Goal: Task Accomplishment & Management: Use online tool/utility

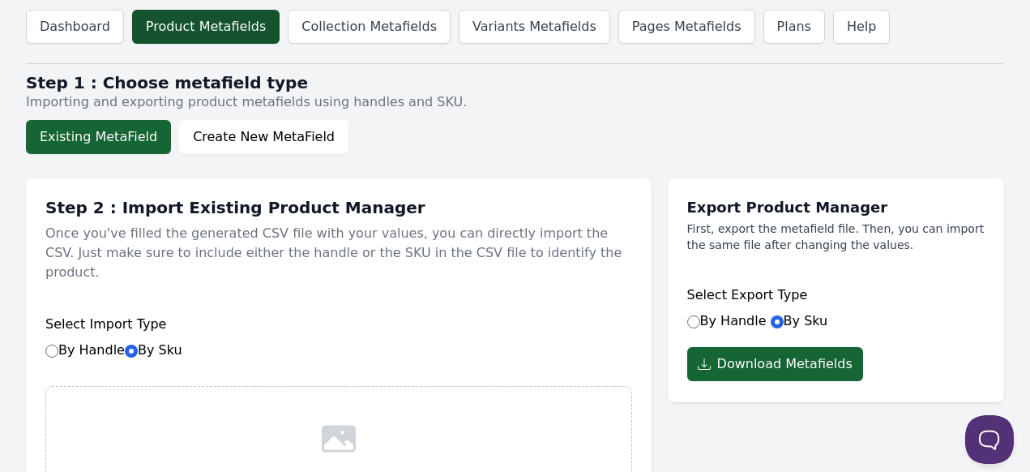
click at [180, 32] on link "Product Metafields" at bounding box center [205, 27] width 147 height 34
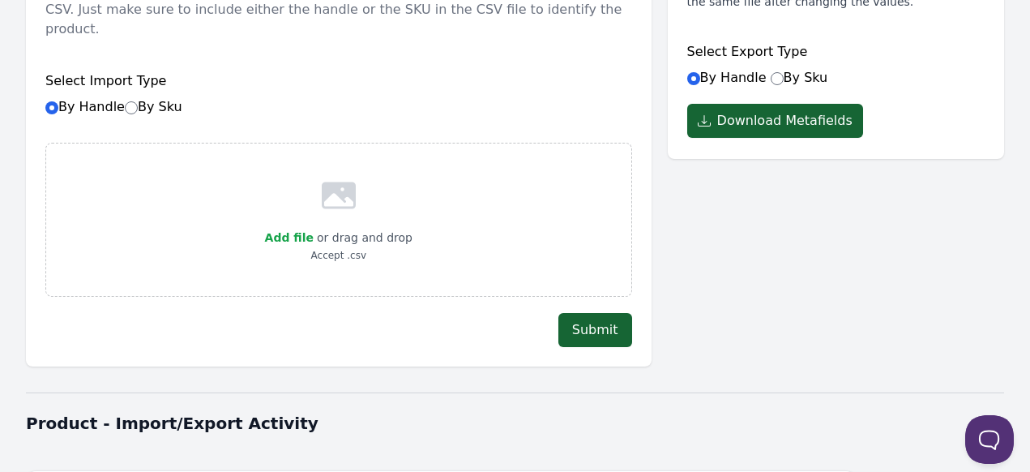
scroll to position [324, 0]
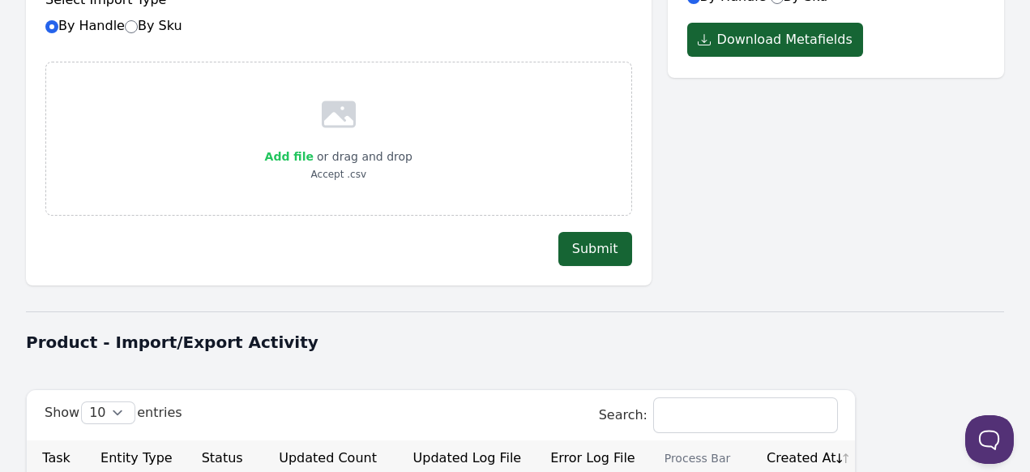
click at [295, 150] on span "Add file" at bounding box center [289, 156] width 49 height 13
click at [313, 146] on input "Add file" at bounding box center [313, 146] width 1 height 1
click at [299, 150] on span "Add file" at bounding box center [289, 156] width 49 height 13
click at [313, 146] on input "Add file" at bounding box center [313, 146] width 1 height 1
type input "C:\fakepath\new-50s-meta-new - Copy of Sheet4.csv"
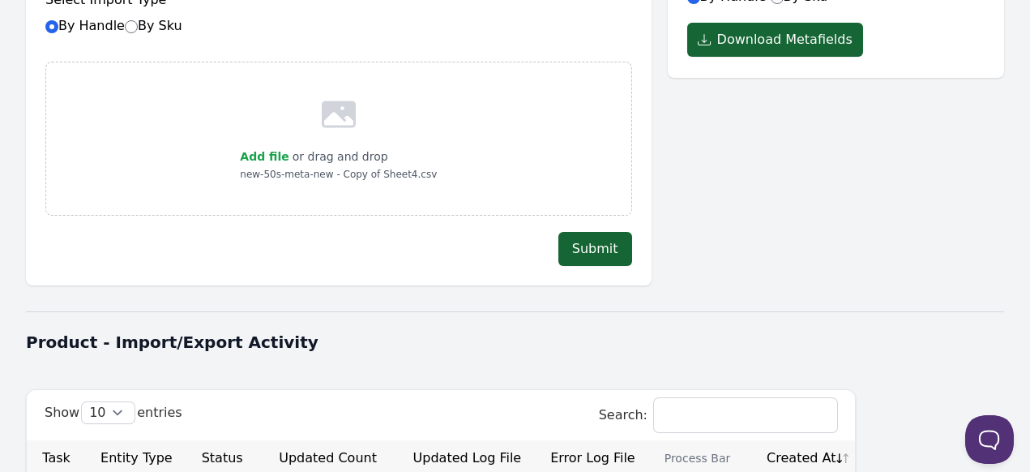
click at [604, 233] on button "Submit" at bounding box center [595, 249] width 74 height 34
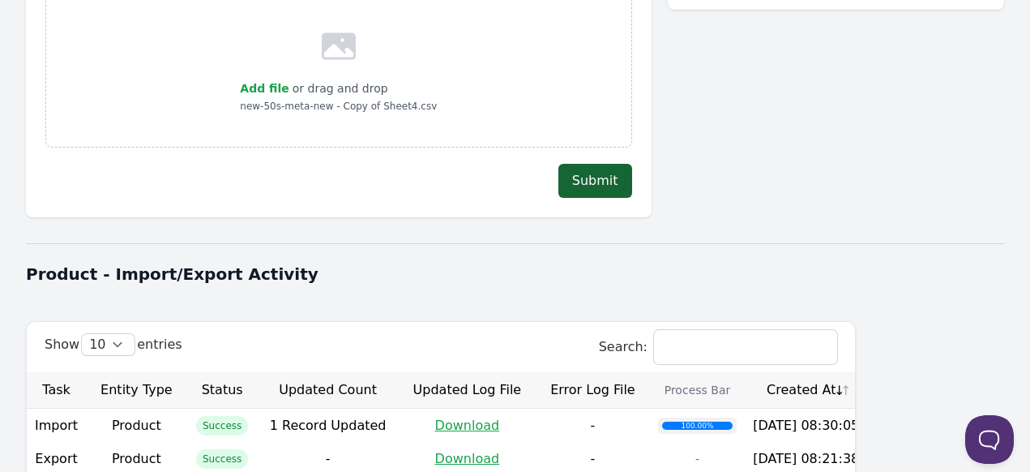
scroll to position [243, 0]
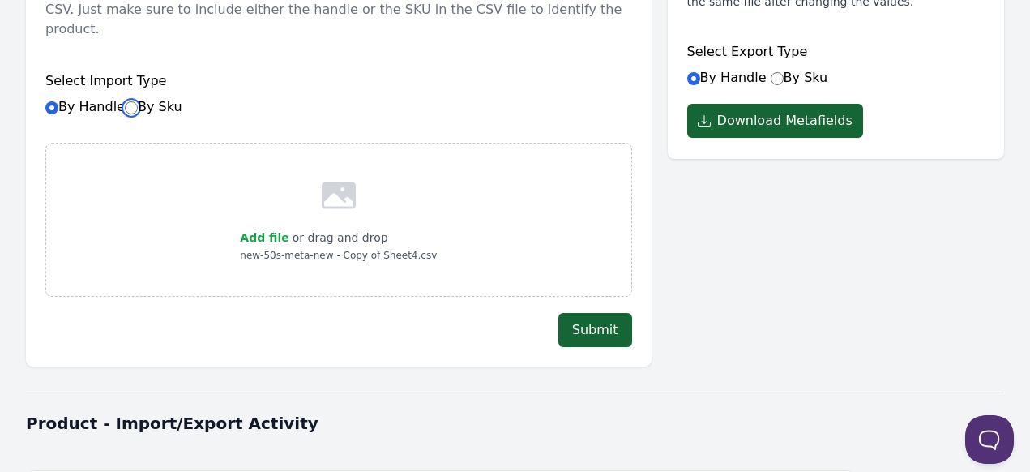
click at [132, 101] on input "By Sku" at bounding box center [131, 107] width 13 height 13
radio input "true"
click at [274, 231] on span "Add file" at bounding box center [264, 237] width 49 height 13
click at [288, 227] on input "Add file" at bounding box center [288, 227] width 1 height 1
click at [612, 313] on button "Submit" at bounding box center [595, 330] width 74 height 34
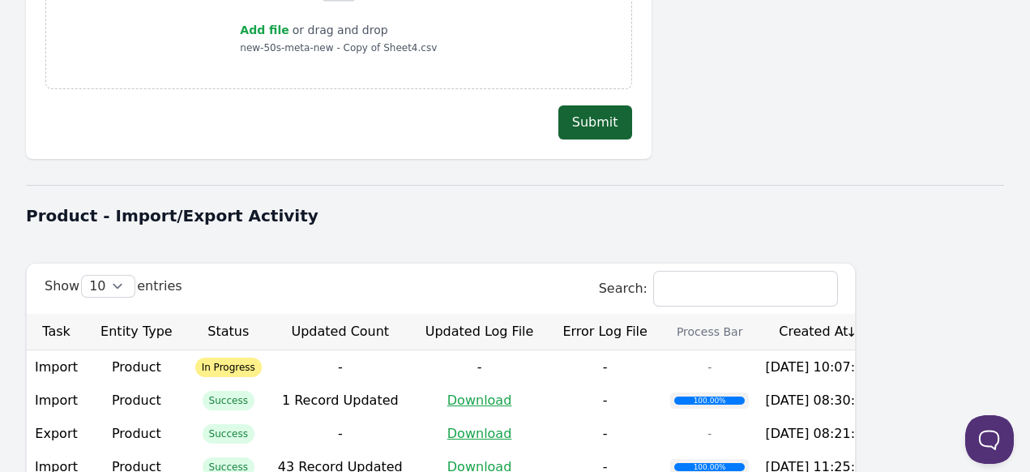
scroll to position [538, 0]
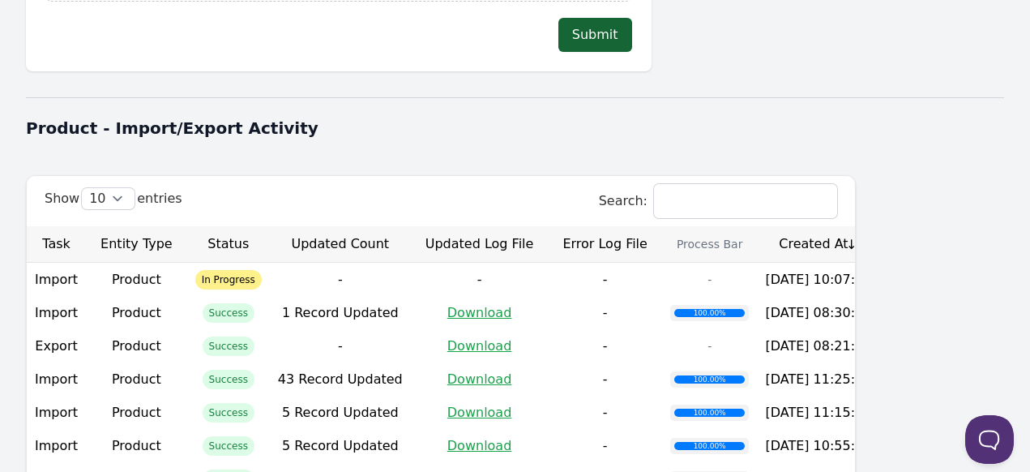
drag, startPoint x: 297, startPoint y: 126, endPoint x: 305, endPoint y: 122, distance: 8.3
drag, startPoint x: 305, startPoint y: 122, endPoint x: 230, endPoint y: 129, distance: 74.9
click at [230, 129] on div "Dashboard Product Metafields Collection Metafields Variants Metafields Pages Me…" at bounding box center [515, 97] width 1030 height 1270
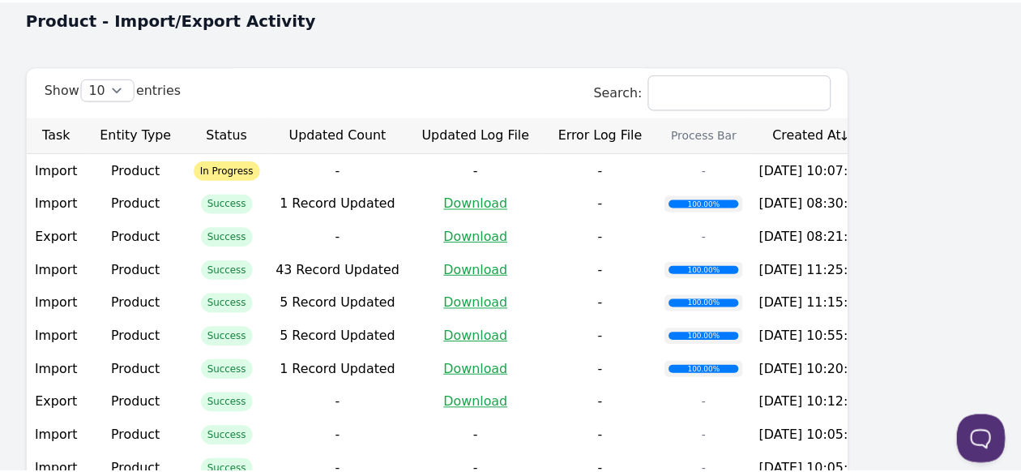
scroll to position [619, 0]
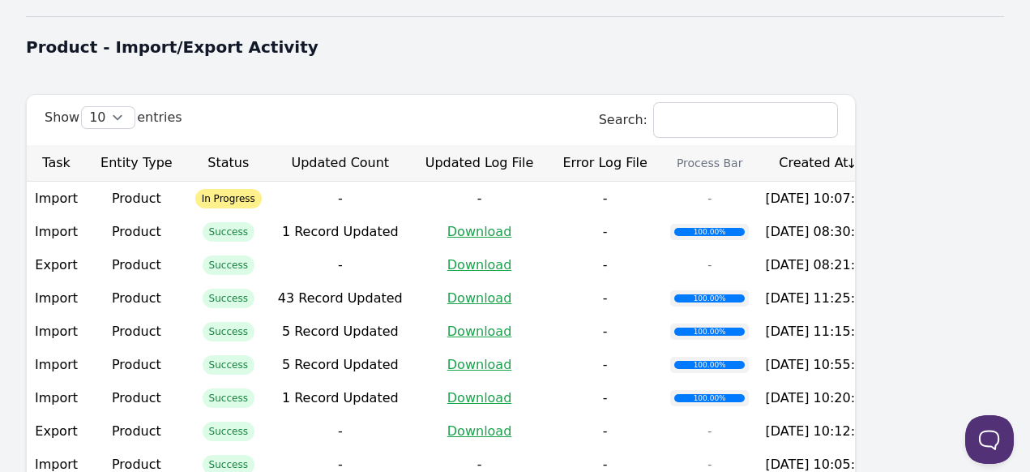
click at [879, 145] on th "Created At" at bounding box center [818, 163] width 122 height 36
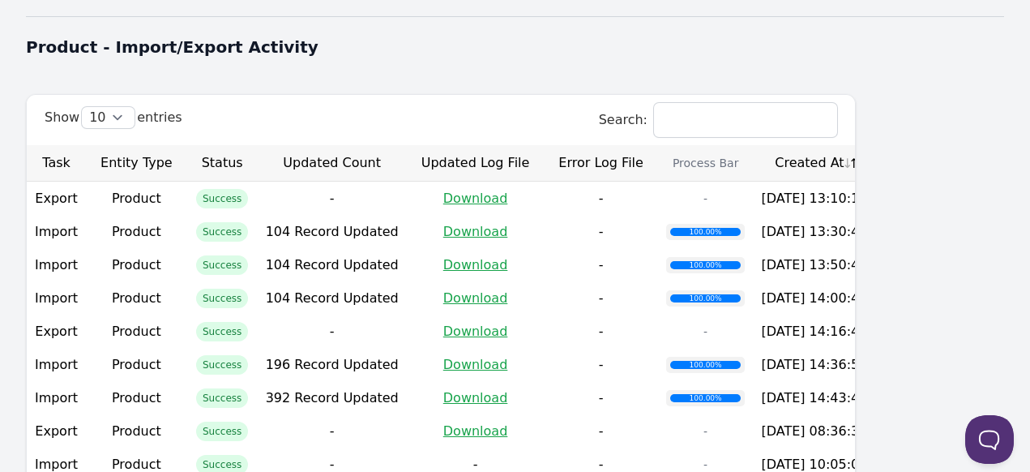
click at [875, 145] on th "Created At" at bounding box center [814, 163] width 122 height 36
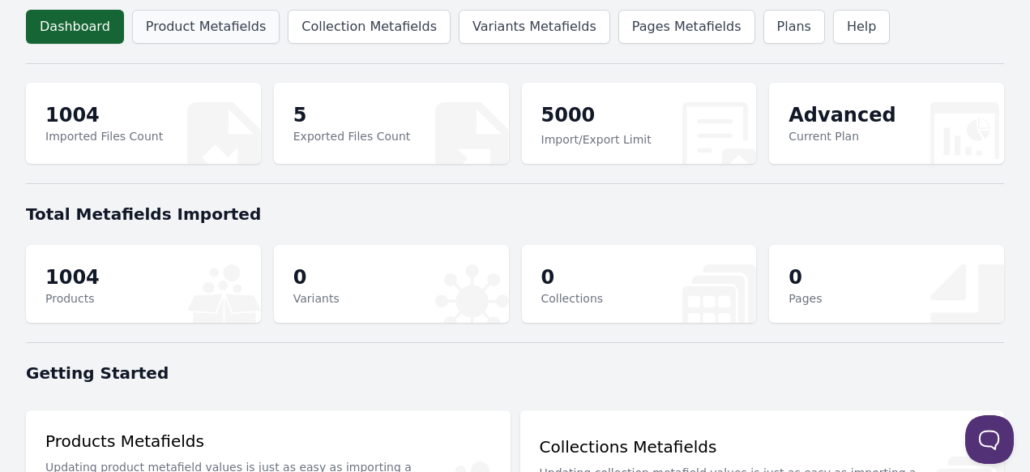
click at [181, 41] on link "Product Metafields" at bounding box center [205, 27] width 147 height 34
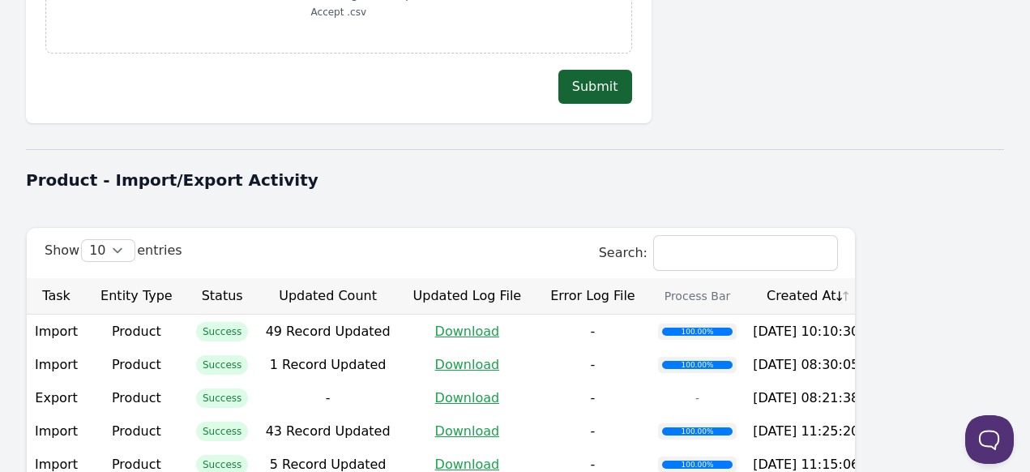
scroll to position [648, 0]
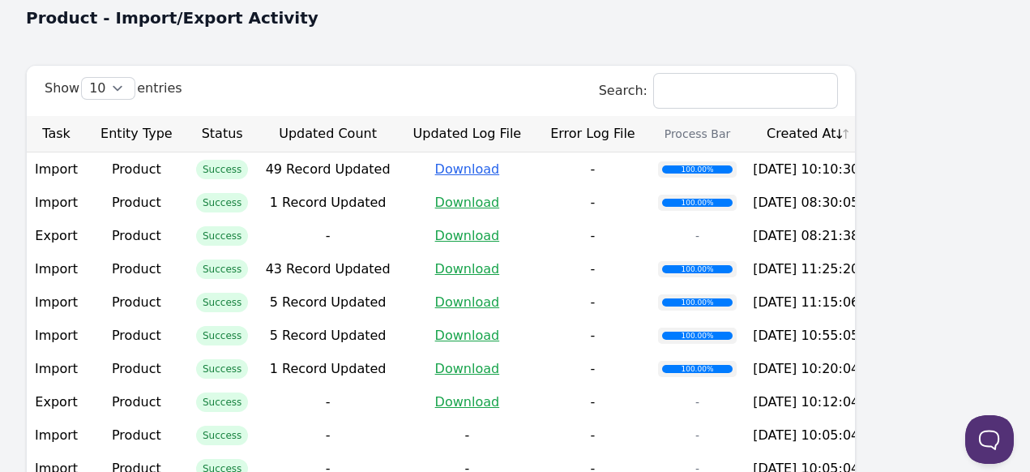
click at [500, 161] on link "Download" at bounding box center [467, 168] width 65 height 15
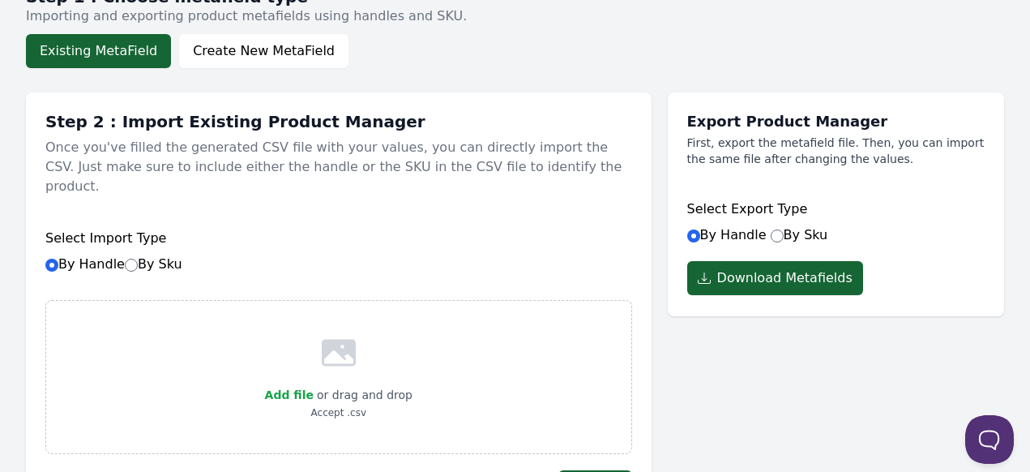
scroll to position [243, 0]
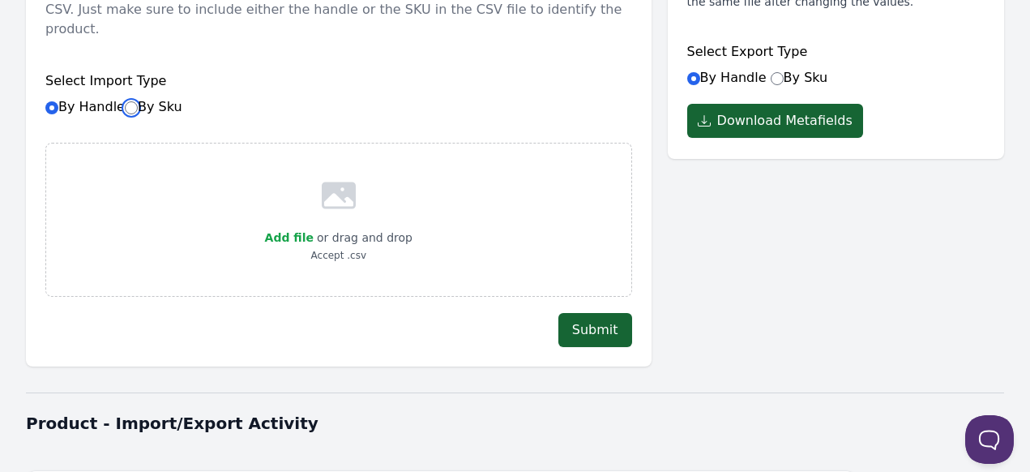
click at [126, 101] on input "By Sku" at bounding box center [131, 107] width 13 height 13
radio input "true"
click at [303, 231] on span "Add file" at bounding box center [289, 237] width 49 height 13
click at [313, 227] on input "Add file" at bounding box center [313, 227] width 1 height 1
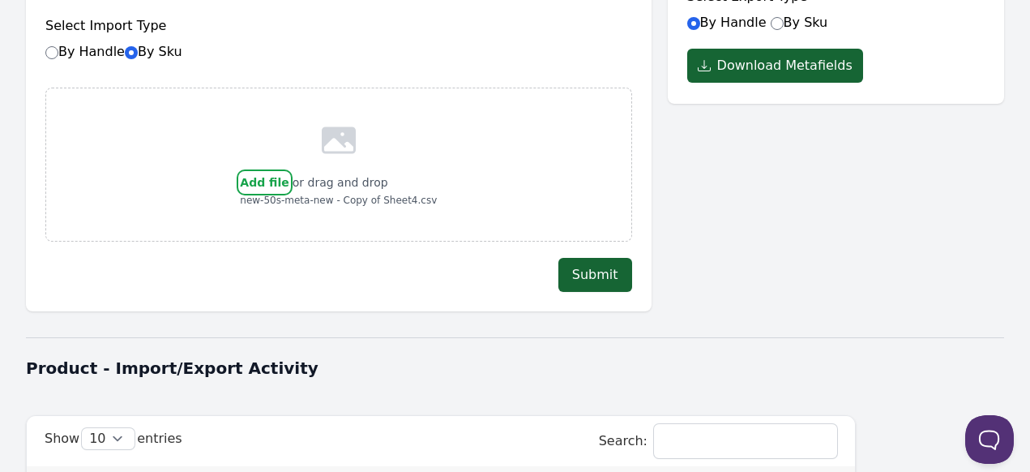
scroll to position [324, 0]
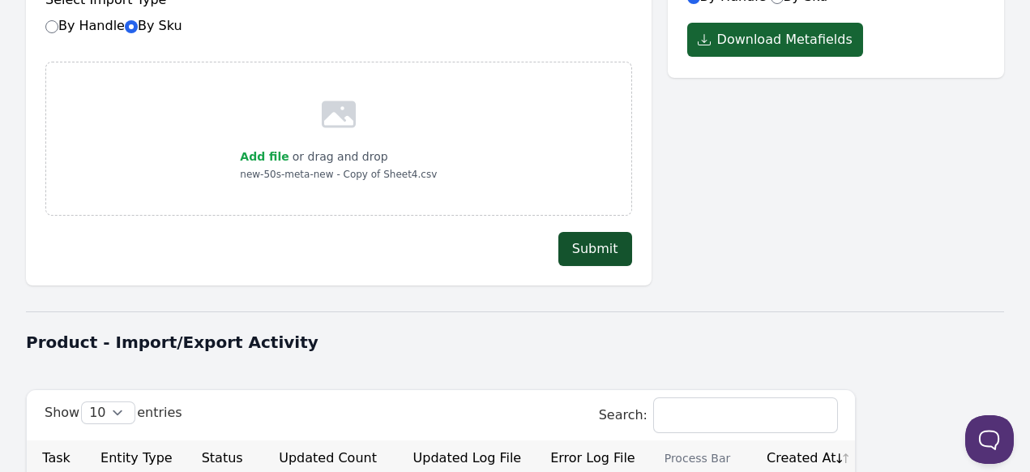
click at [606, 232] on button "Submit" at bounding box center [595, 249] width 74 height 34
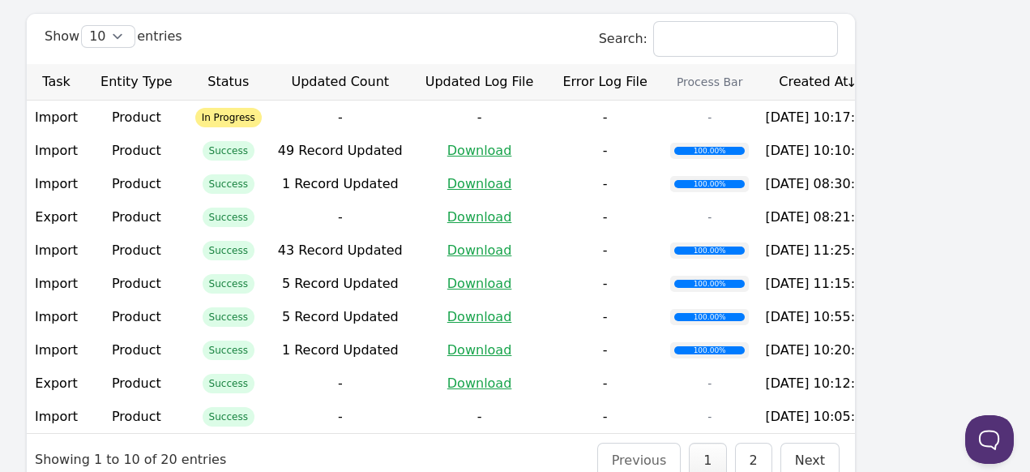
scroll to position [619, 0]
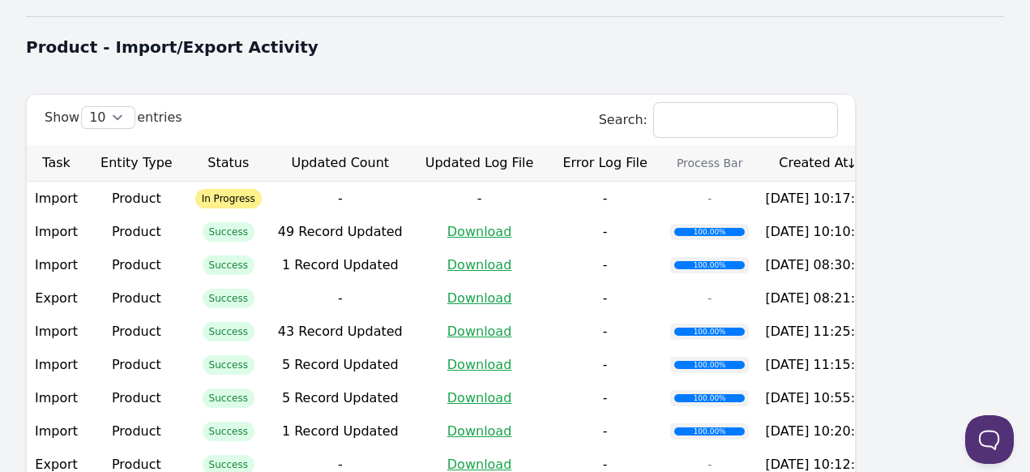
click at [879, 145] on th "Created At" at bounding box center [818, 163] width 122 height 36
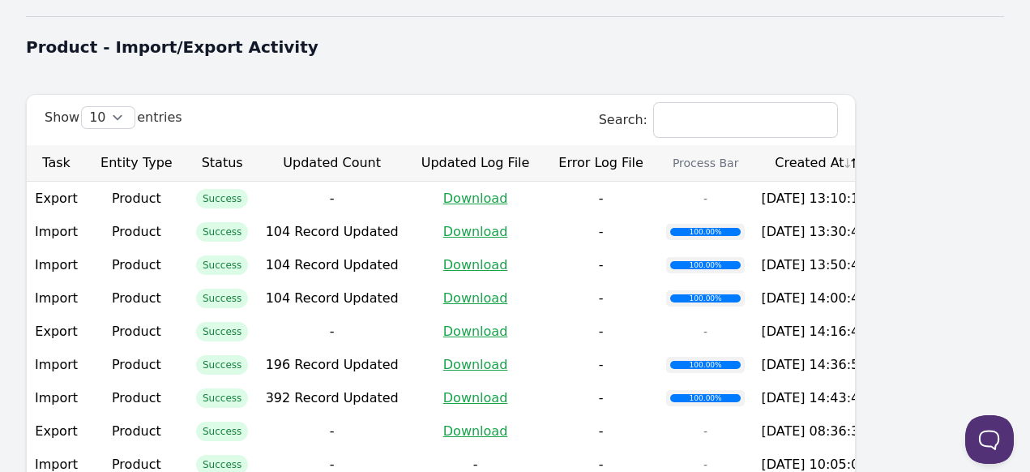
click at [875, 145] on th "Created At" at bounding box center [814, 163] width 122 height 36
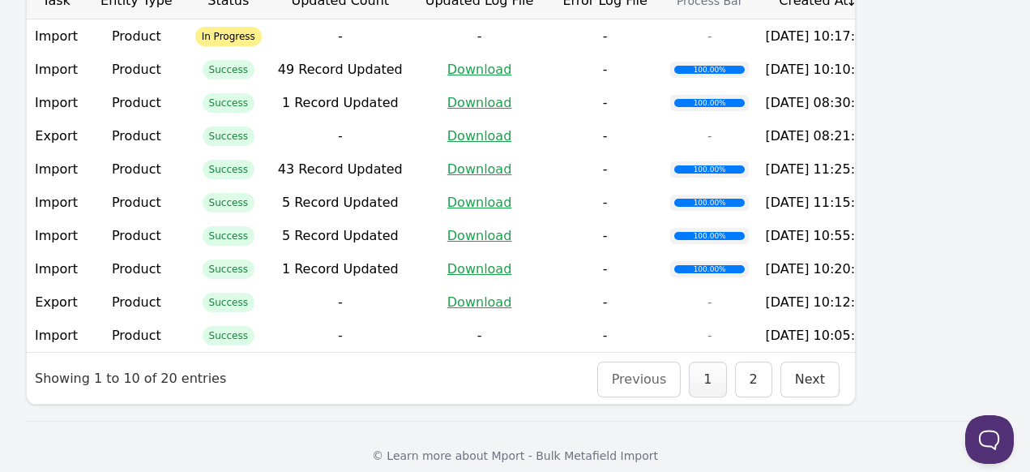
scroll to position [538, 0]
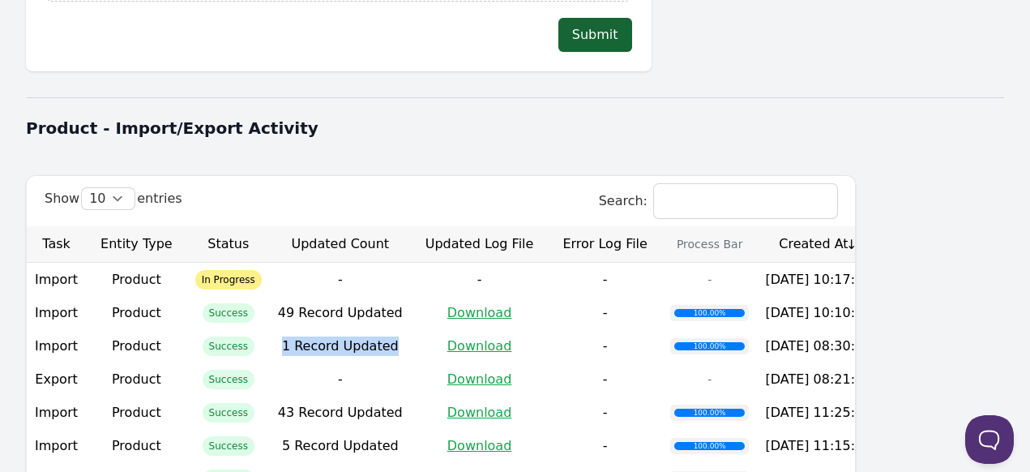
drag, startPoint x: 350, startPoint y: 322, endPoint x: 425, endPoint y: 313, distance: 76.0
click at [411, 329] on td "1 Record Updated" at bounding box center [340, 345] width 141 height 33
click at [879, 227] on th "Created At" at bounding box center [818, 244] width 122 height 36
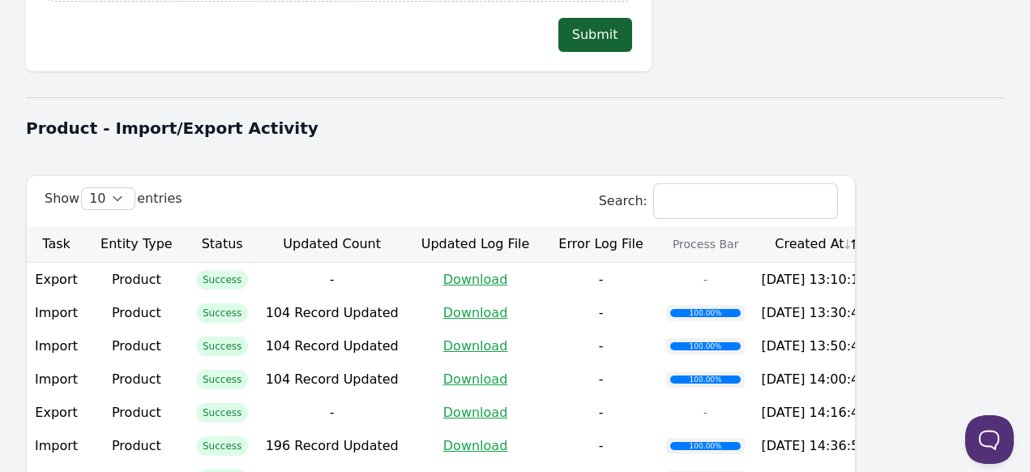
click at [875, 226] on th "Created At" at bounding box center [814, 244] width 122 height 36
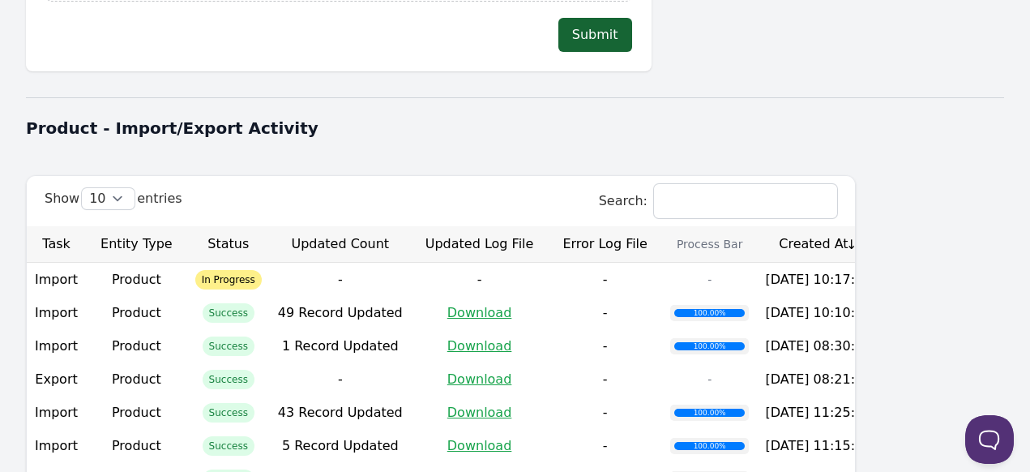
click at [879, 226] on th "Created At" at bounding box center [818, 244] width 122 height 36
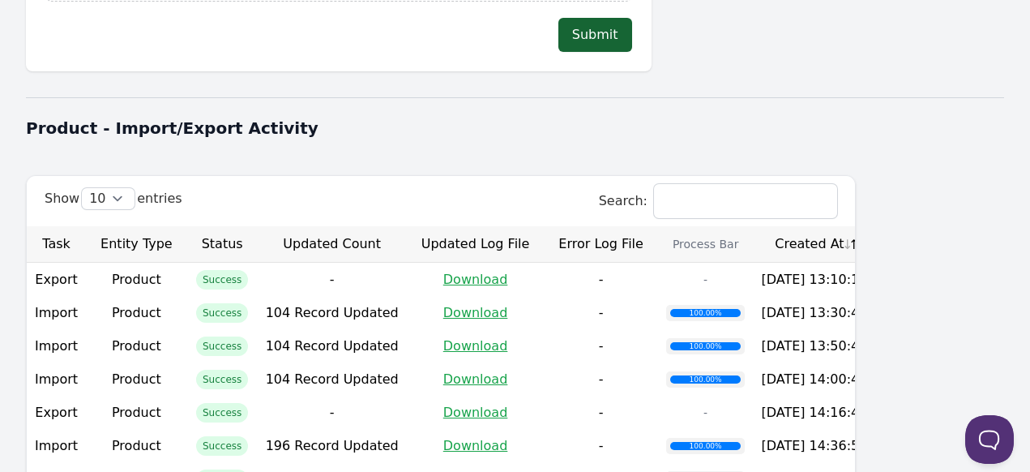
click at [875, 226] on th "Created At" at bounding box center [814, 244] width 122 height 36
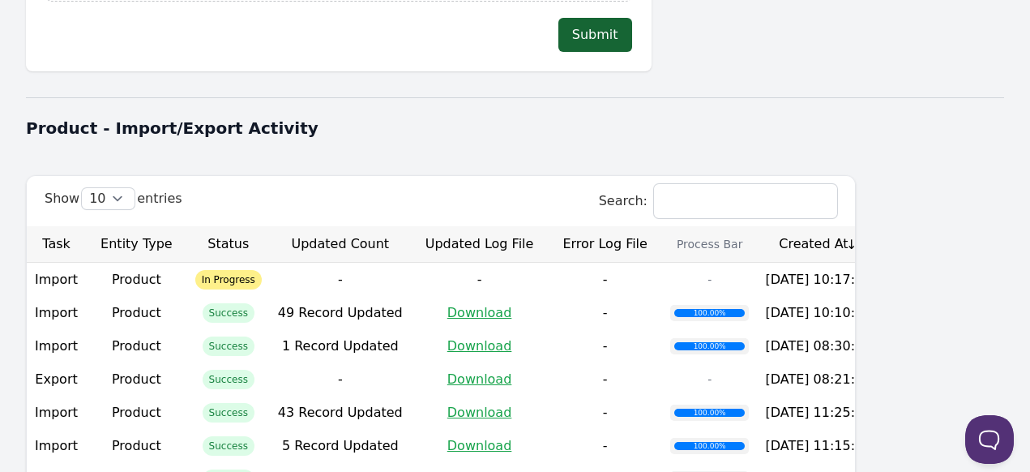
click at [879, 226] on th "Created At" at bounding box center [818, 244] width 122 height 36
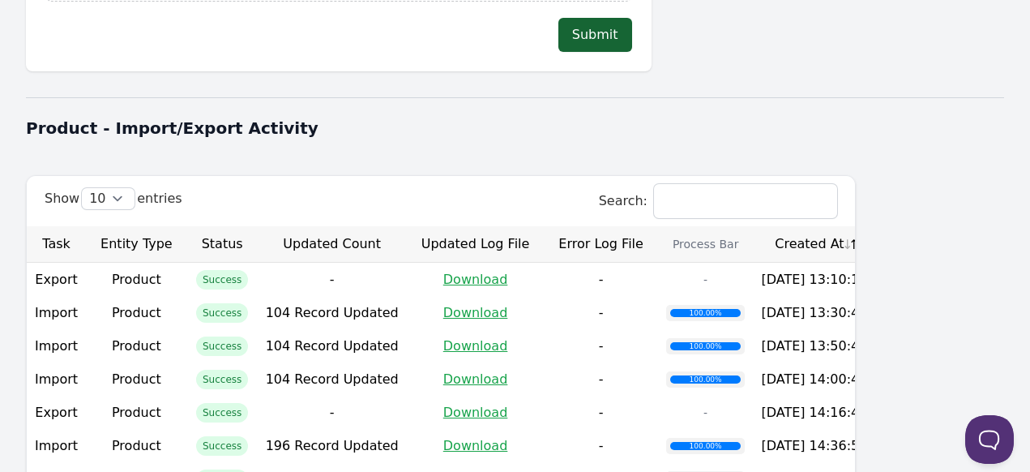
click at [875, 228] on th "Created At" at bounding box center [814, 244] width 122 height 36
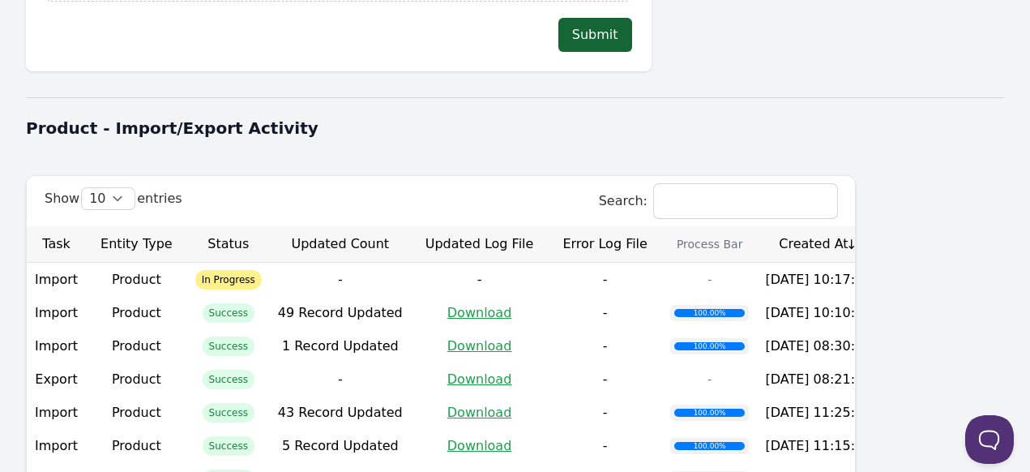
click at [879, 228] on th "Created At" at bounding box center [818, 244] width 122 height 36
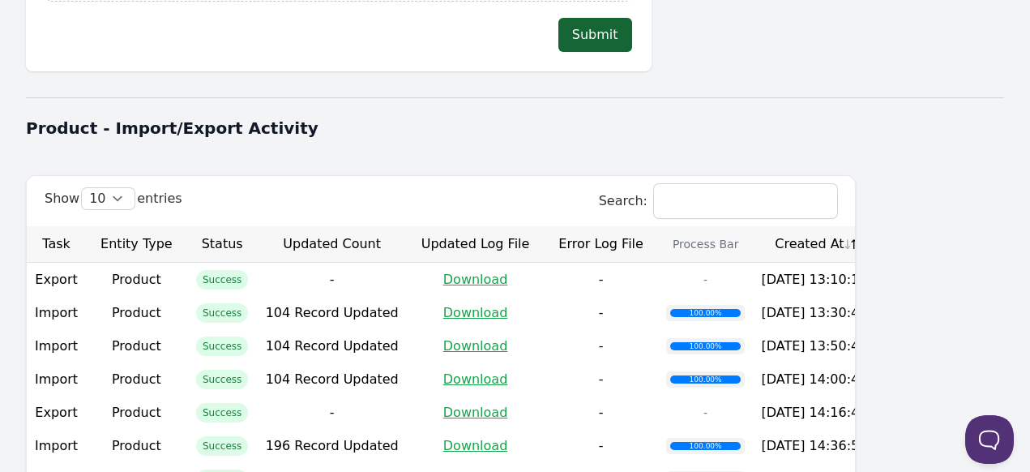
click at [875, 228] on th "Created At" at bounding box center [814, 244] width 122 height 36
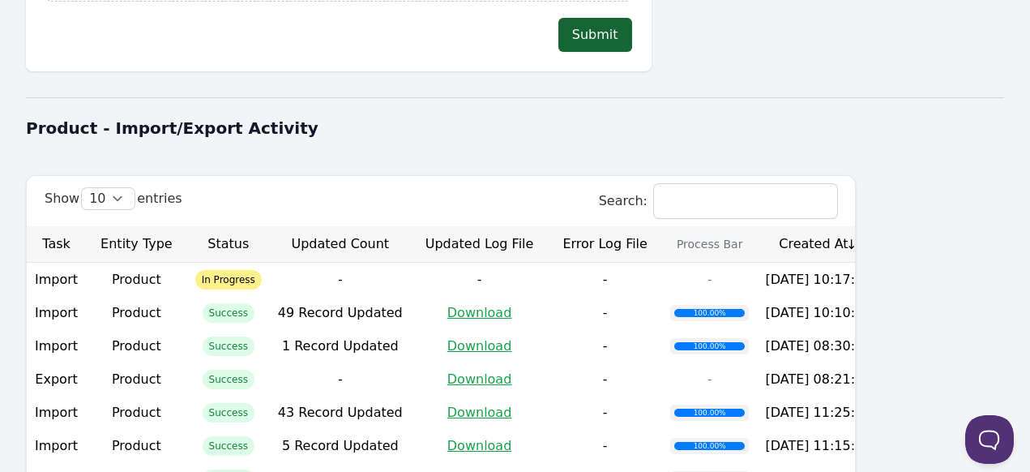
click at [879, 228] on th "Created At" at bounding box center [818, 244] width 122 height 36
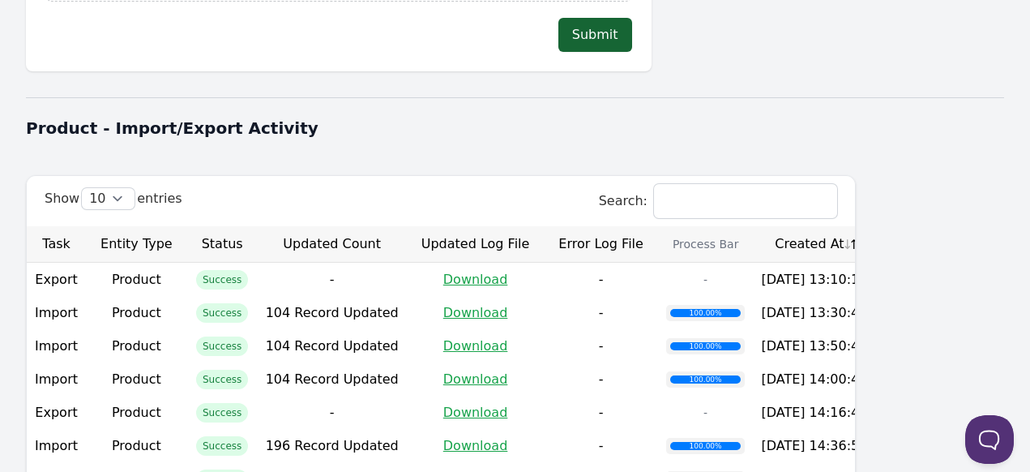
click at [875, 228] on th "Created At" at bounding box center [814, 244] width 122 height 36
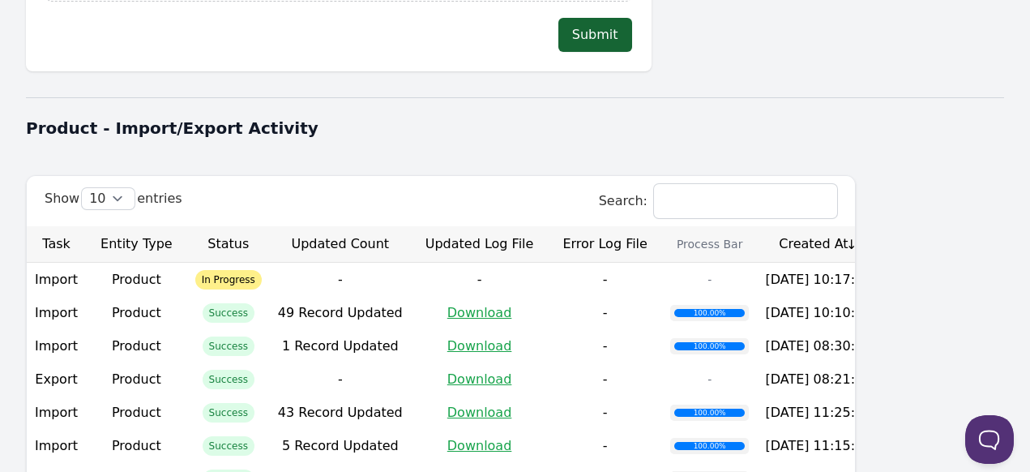
click at [879, 229] on th "Created At" at bounding box center [818, 244] width 122 height 36
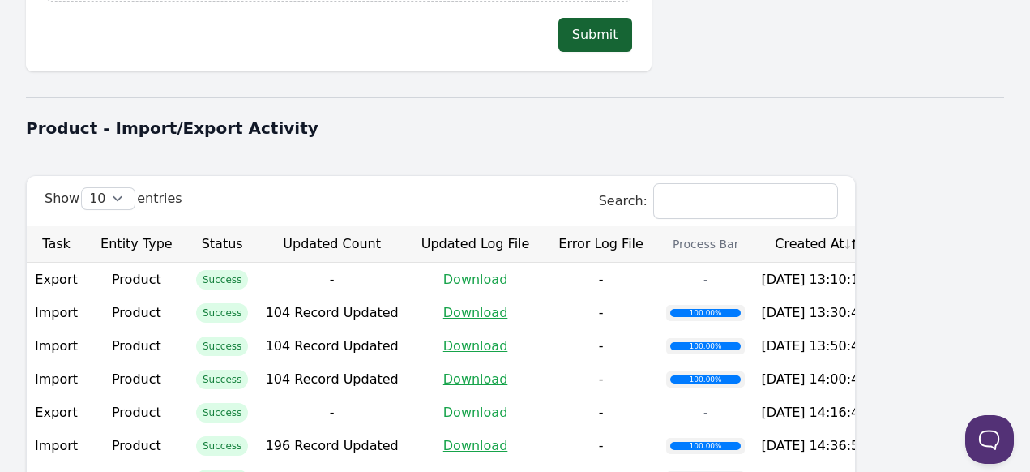
click at [875, 229] on th "Created At" at bounding box center [814, 244] width 122 height 36
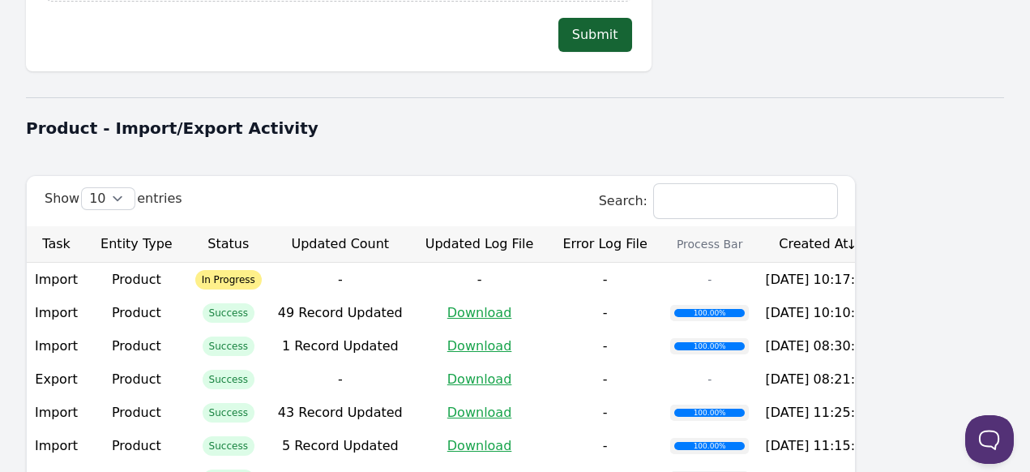
click at [879, 230] on th "Created At" at bounding box center [818, 244] width 122 height 36
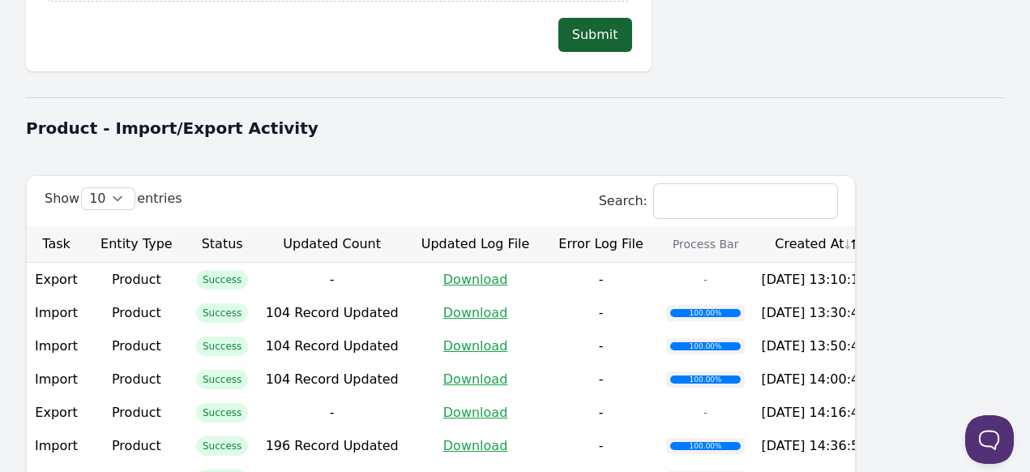
click at [875, 230] on th "Created At" at bounding box center [814, 244] width 122 height 36
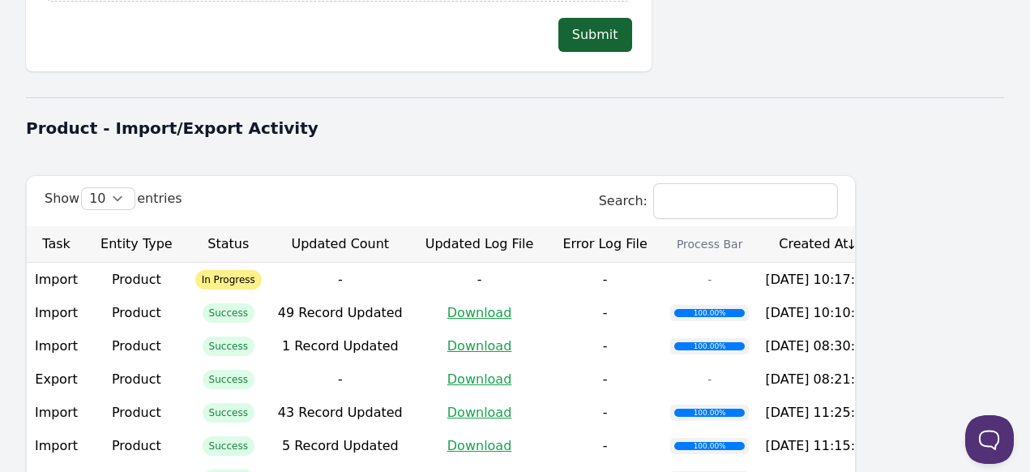
click at [879, 228] on th "Created At" at bounding box center [818, 244] width 122 height 36
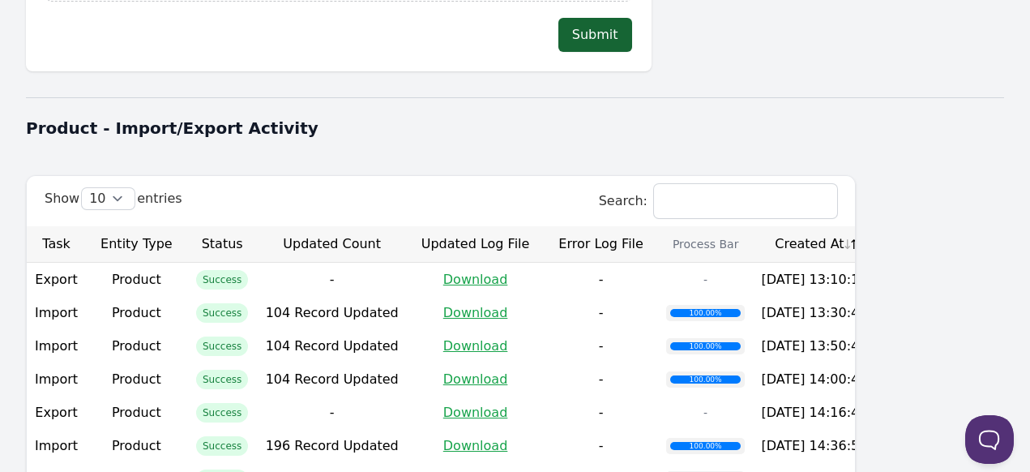
click at [875, 237] on th "Created At" at bounding box center [814, 244] width 122 height 36
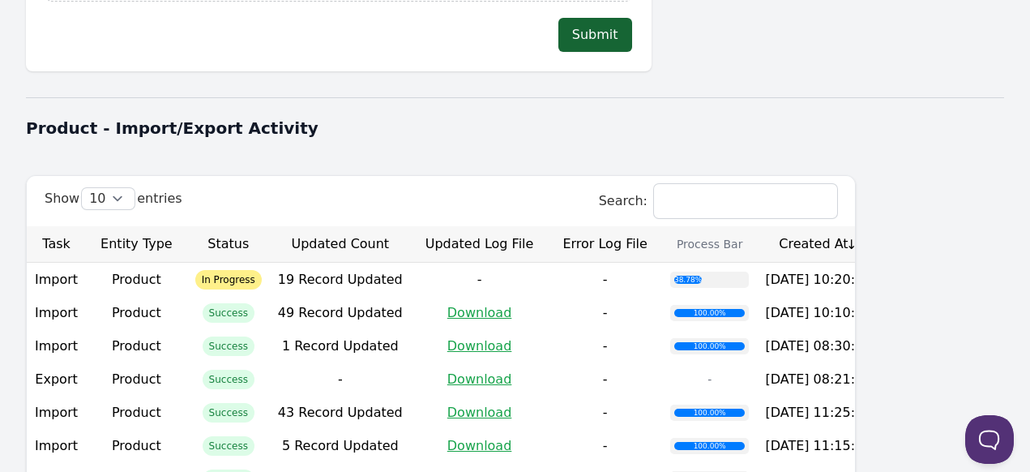
click at [879, 229] on th "Created At" at bounding box center [818, 244] width 122 height 36
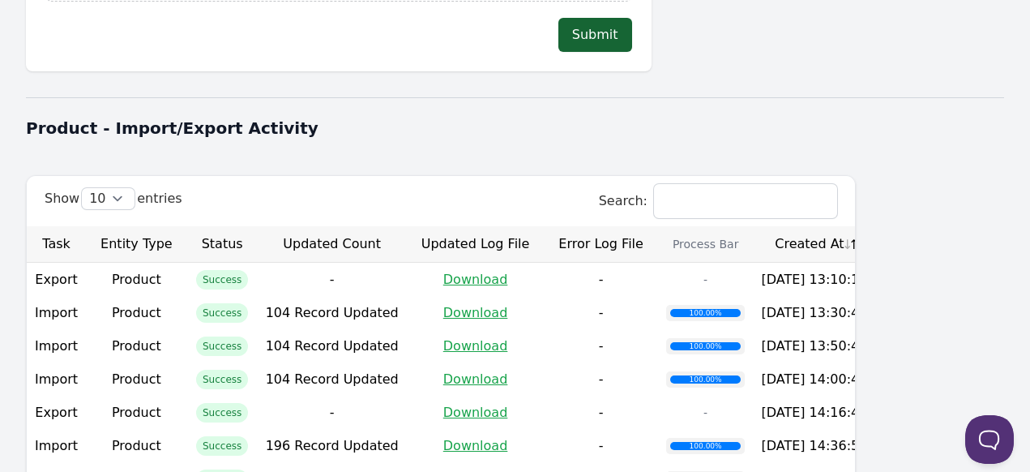
click at [875, 229] on th "Created At" at bounding box center [814, 244] width 122 height 36
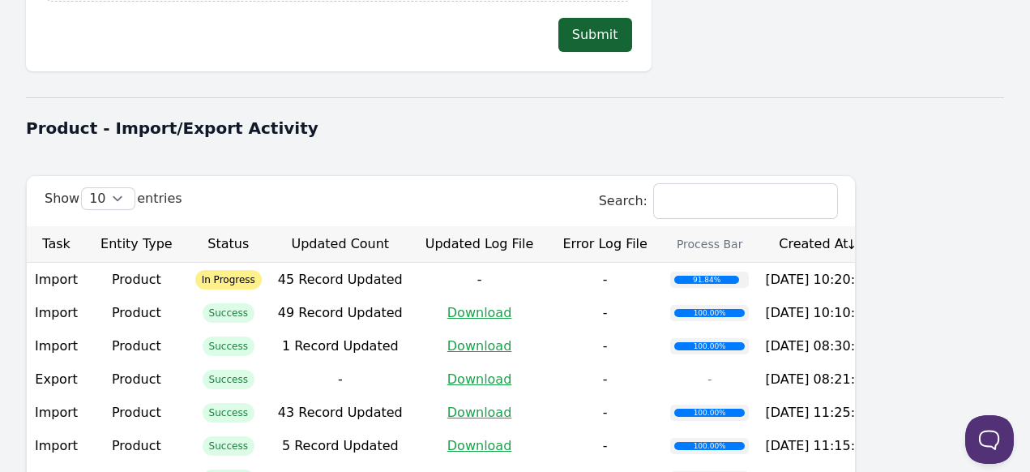
click at [879, 226] on th "Created At" at bounding box center [818, 244] width 122 height 36
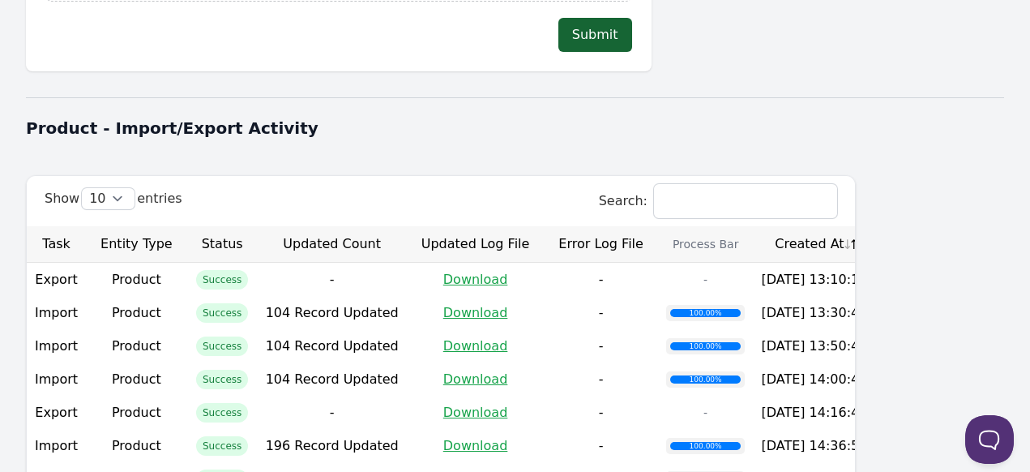
click at [875, 226] on th "Created At" at bounding box center [814, 244] width 122 height 36
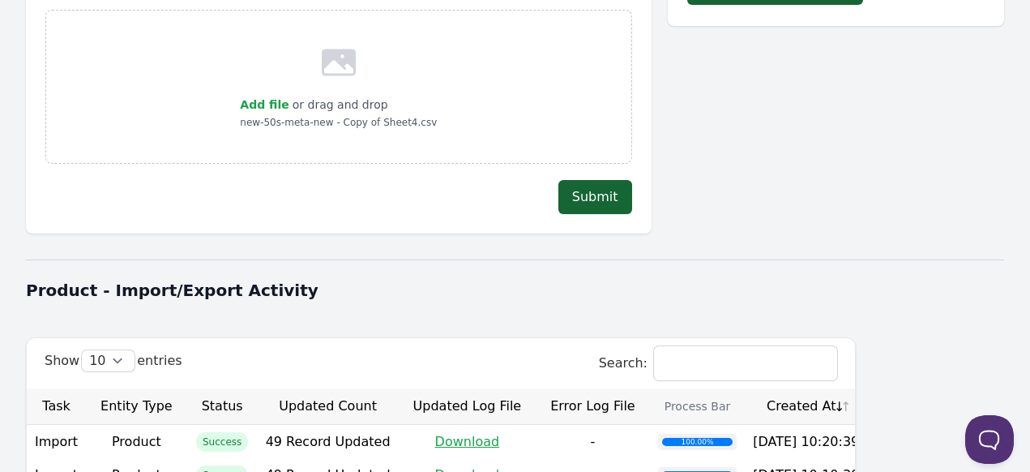
scroll to position [214, 0]
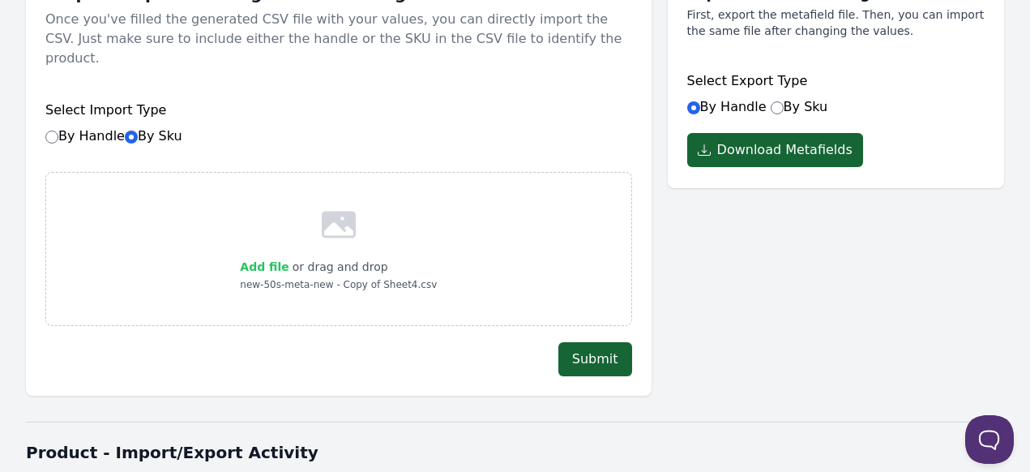
click at [272, 260] on span "Add file" at bounding box center [264, 266] width 49 height 13
click at [288, 256] on input "Add file" at bounding box center [288, 256] width 1 height 1
type input "C:\fakepath\new-50s-meta-new1 - Copy of Sheet4 (1).csv"
click at [618, 345] on button "Submit" at bounding box center [595, 359] width 74 height 34
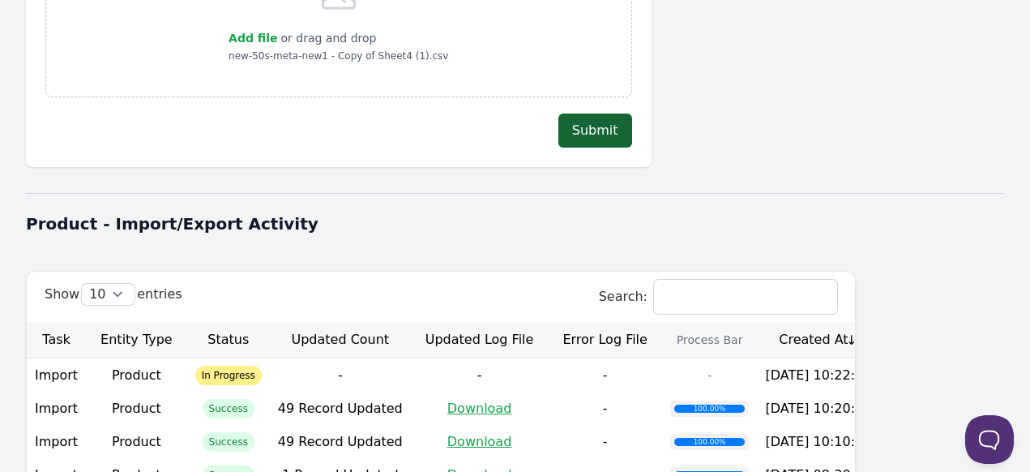
scroll to position [538, 0]
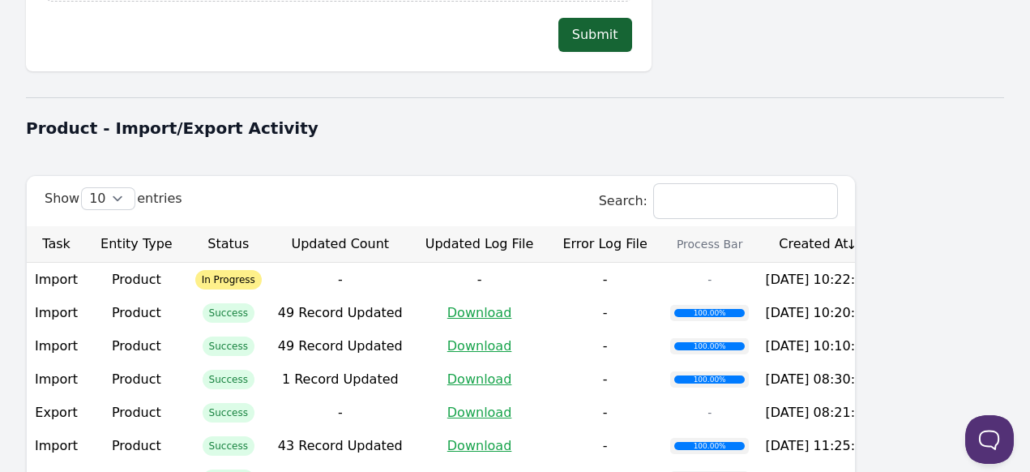
click at [879, 226] on th "Created At" at bounding box center [818, 244] width 122 height 36
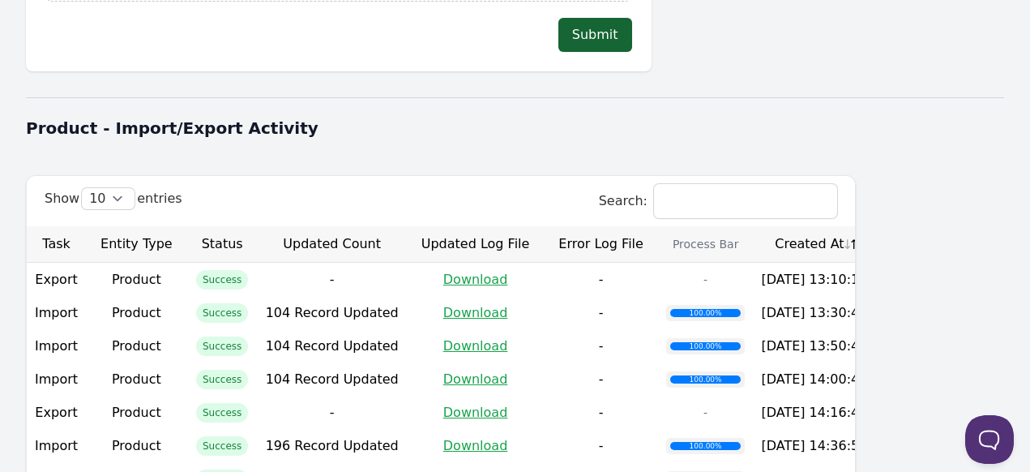
click at [875, 226] on th "Created At" at bounding box center [814, 244] width 122 height 36
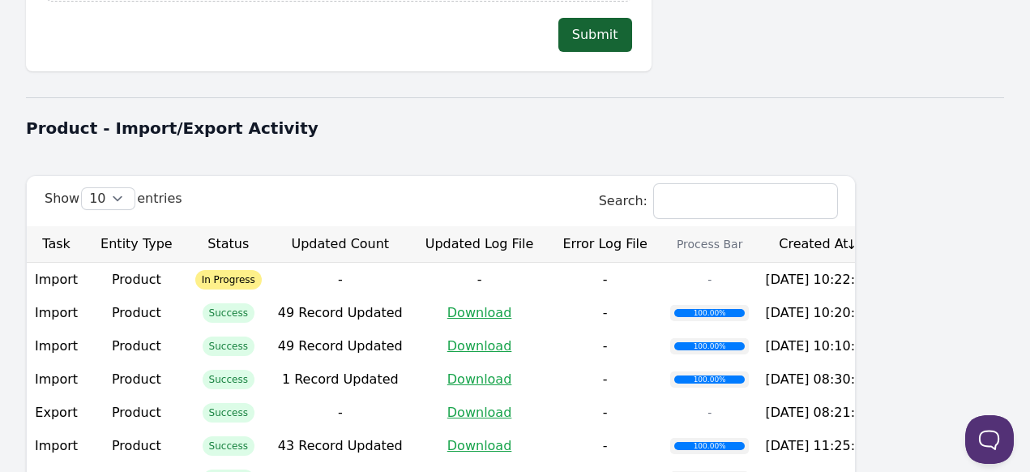
click at [879, 229] on th "Created At" at bounding box center [818, 244] width 122 height 36
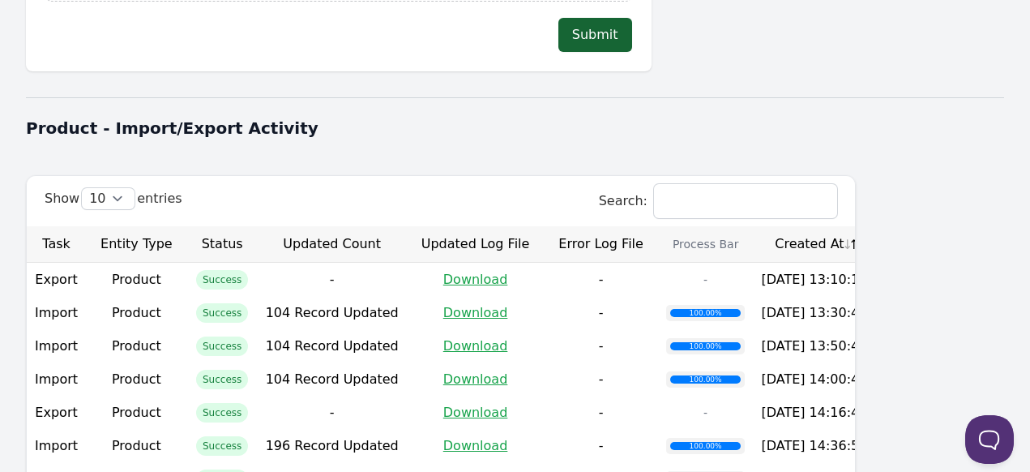
click at [875, 229] on th "Created At" at bounding box center [814, 244] width 122 height 36
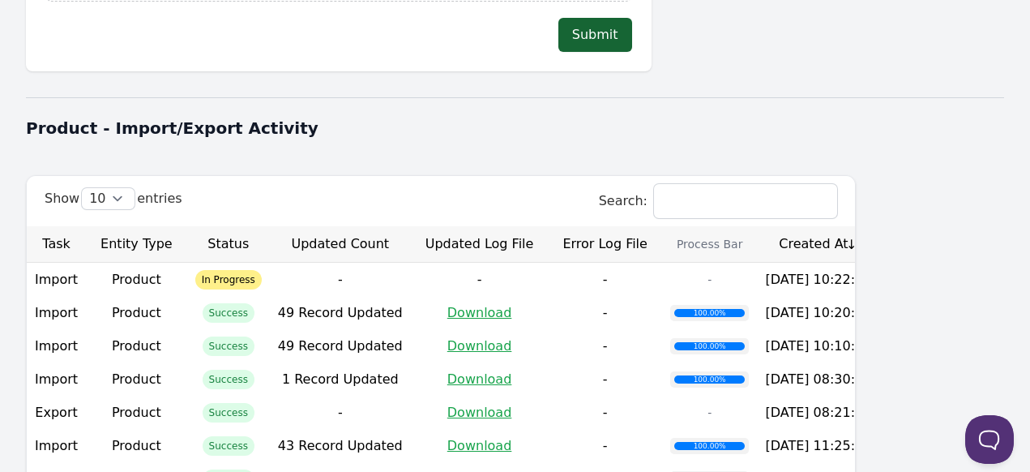
click at [879, 229] on th "Created At" at bounding box center [818, 244] width 122 height 36
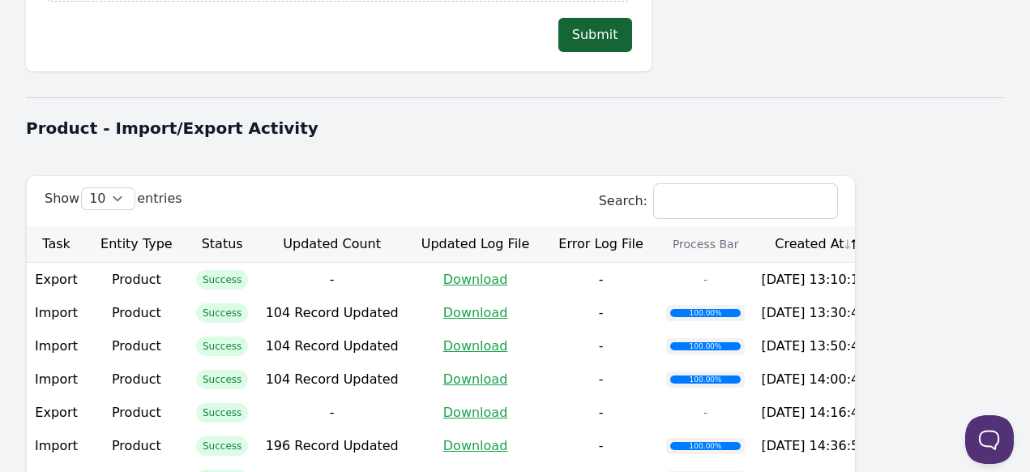
click at [875, 229] on th "Created At" at bounding box center [814, 244] width 122 height 36
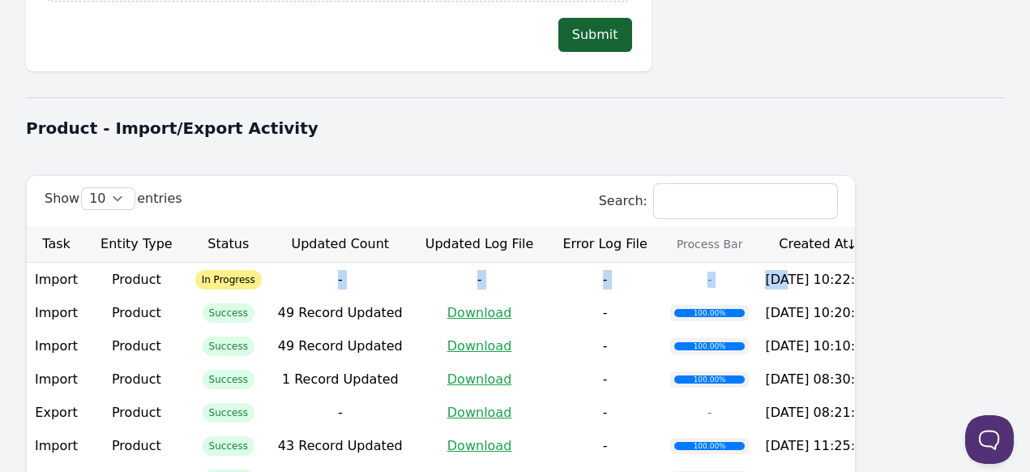
drag, startPoint x: 326, startPoint y: 258, endPoint x: 885, endPoint y: 251, distance: 559.0
click at [879, 262] on tr "Import Product In Progress - - - - 2025-10-13 10:22:50" at bounding box center [453, 278] width 852 height 33
click at [879, 226] on th "Created At" at bounding box center [818, 244] width 122 height 36
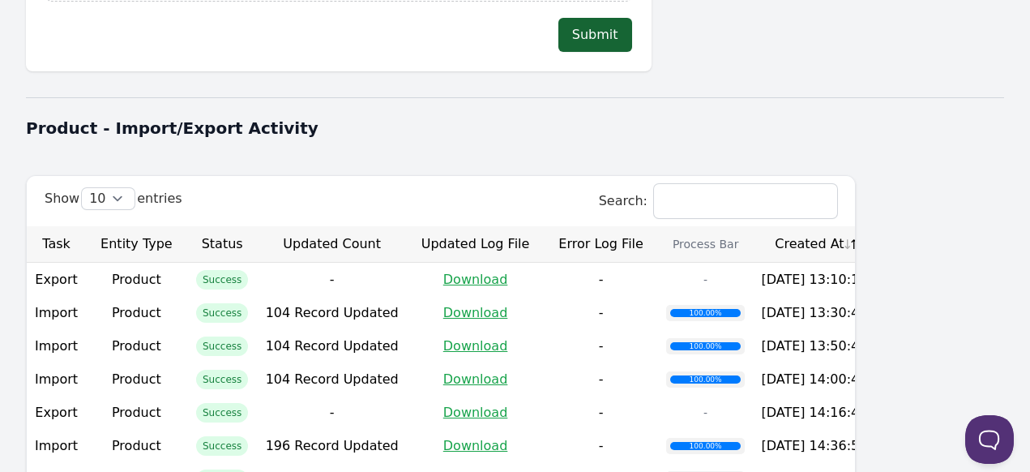
click at [647, 122] on div "Product - Import/Export Activity" at bounding box center [515, 128] width 978 height 42
click at [875, 234] on th "Created At" at bounding box center [814, 244] width 122 height 36
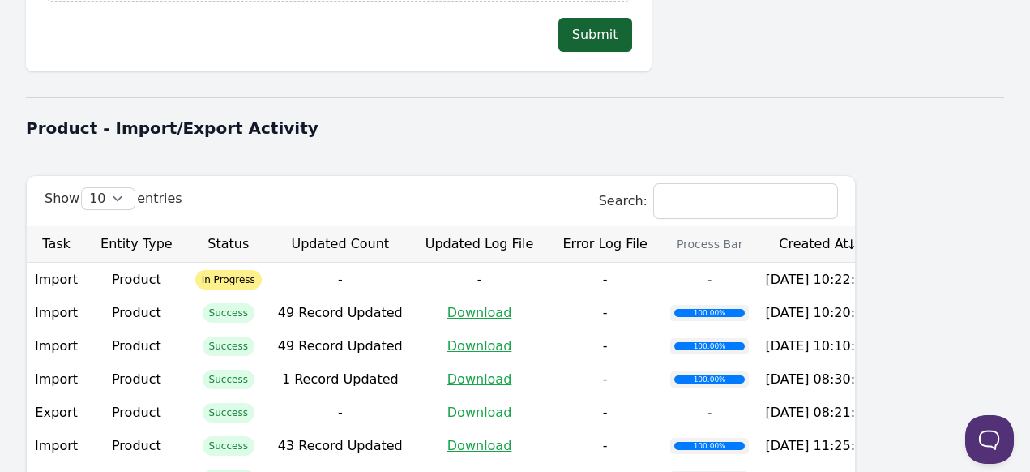
click at [879, 234] on th "Created At" at bounding box center [818, 244] width 122 height 36
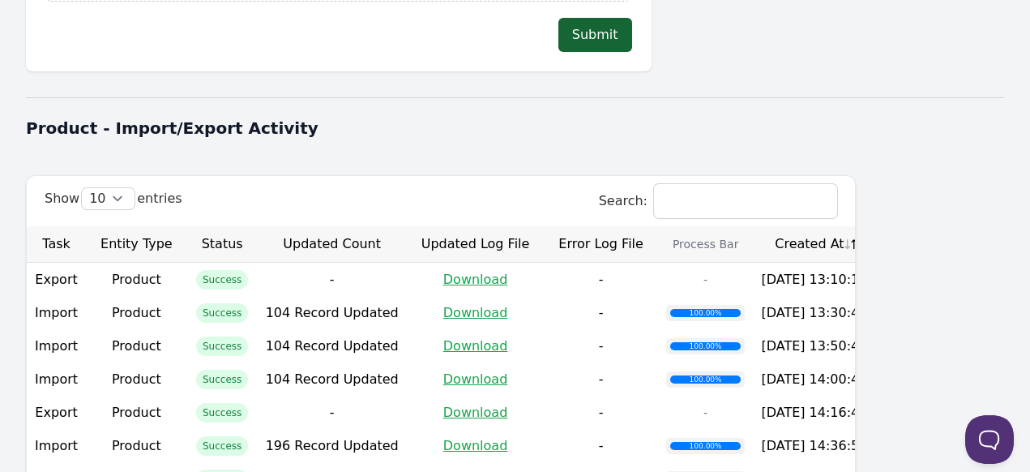
click at [875, 226] on th "Created At" at bounding box center [814, 244] width 122 height 36
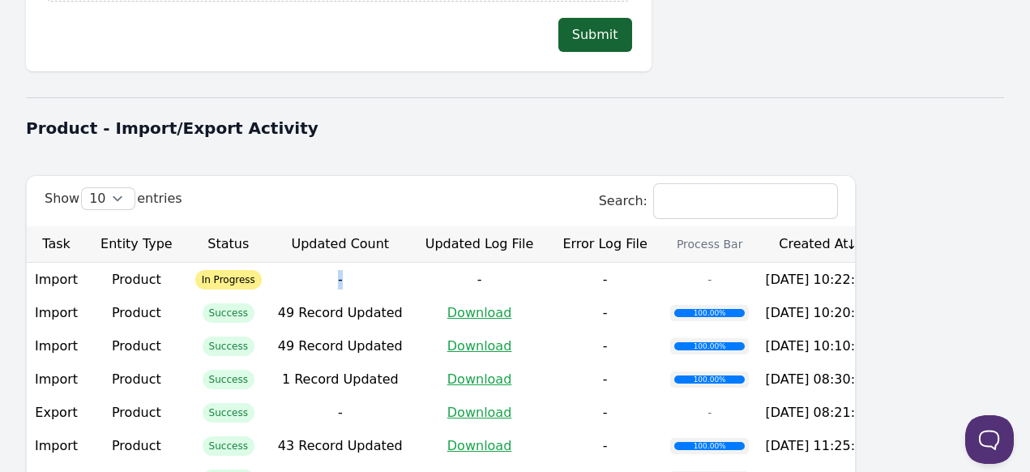
drag, startPoint x: 376, startPoint y: 266, endPoint x: 500, endPoint y: 263, distance: 124.0
click at [500, 263] on tr "Import Product In Progress - - - - 2025-10-13 10:22:50" at bounding box center [453, 278] width 852 height 33
click at [879, 226] on th "Created At" at bounding box center [818, 244] width 122 height 36
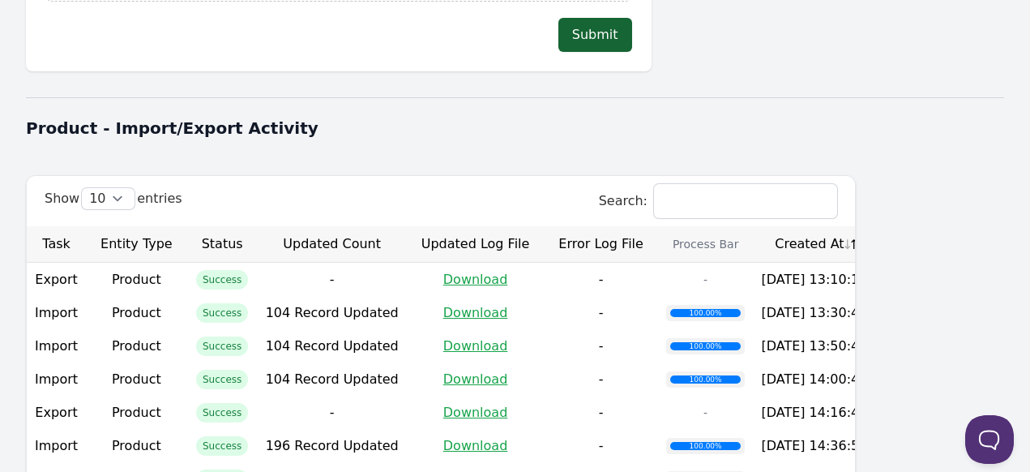
click at [875, 226] on th "Created At" at bounding box center [814, 244] width 122 height 36
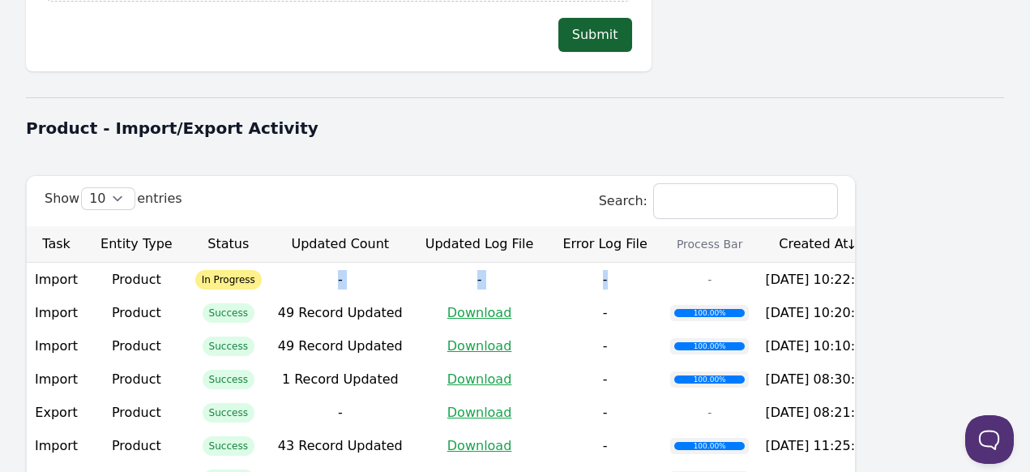
drag, startPoint x: 388, startPoint y: 257, endPoint x: 699, endPoint y: 261, distance: 311.1
click at [699, 262] on tr "Import Product In Progress - - - - 2025-10-13 10:22:50" at bounding box center [453, 278] width 852 height 33
click at [879, 226] on th "Created At" at bounding box center [818, 244] width 122 height 36
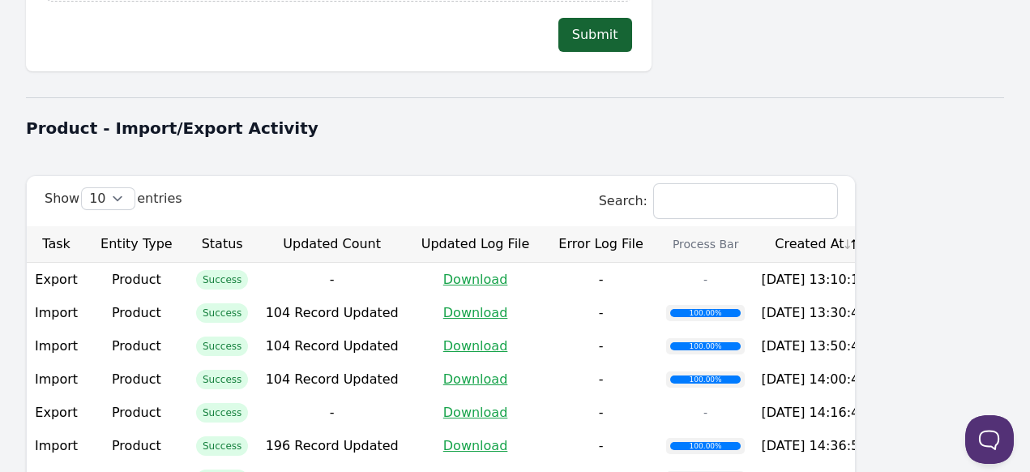
click at [875, 226] on th "Created At" at bounding box center [814, 244] width 122 height 36
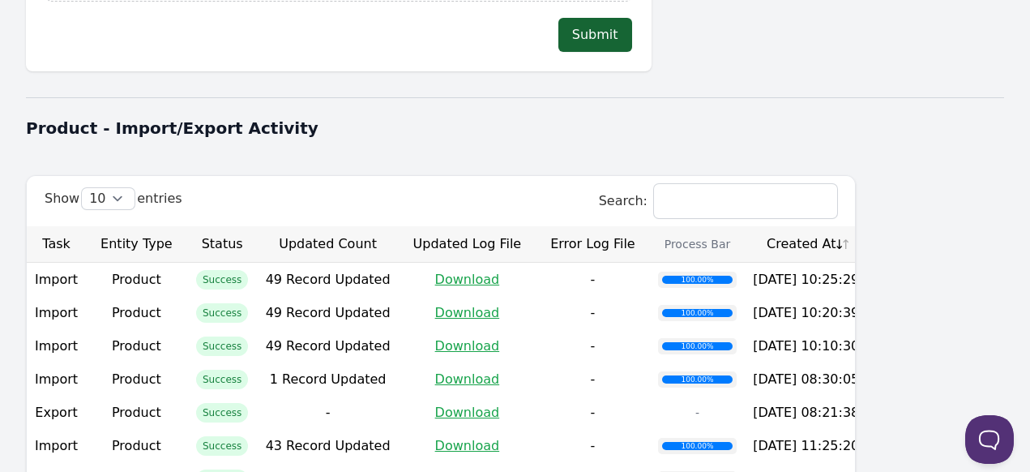
click at [867, 226] on th "Created At" at bounding box center [806, 244] width 122 height 36
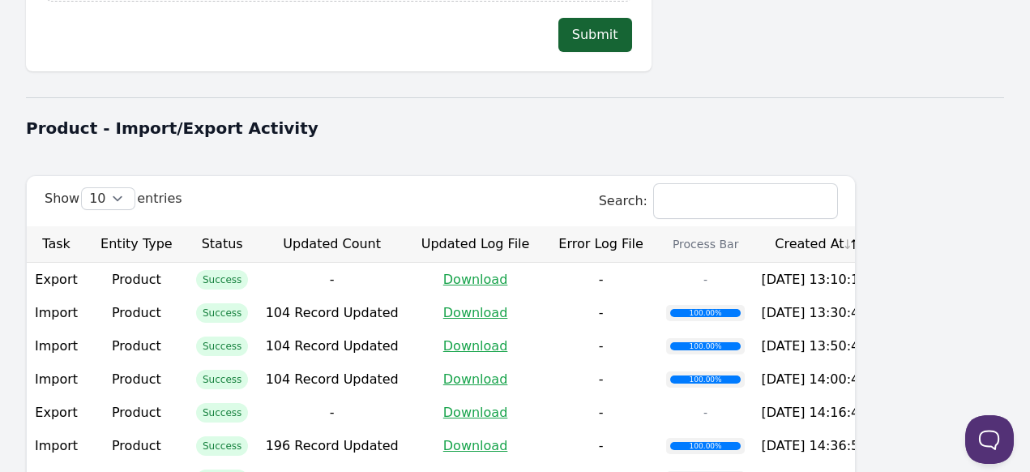
click at [875, 226] on th "Created At" at bounding box center [814, 244] width 122 height 36
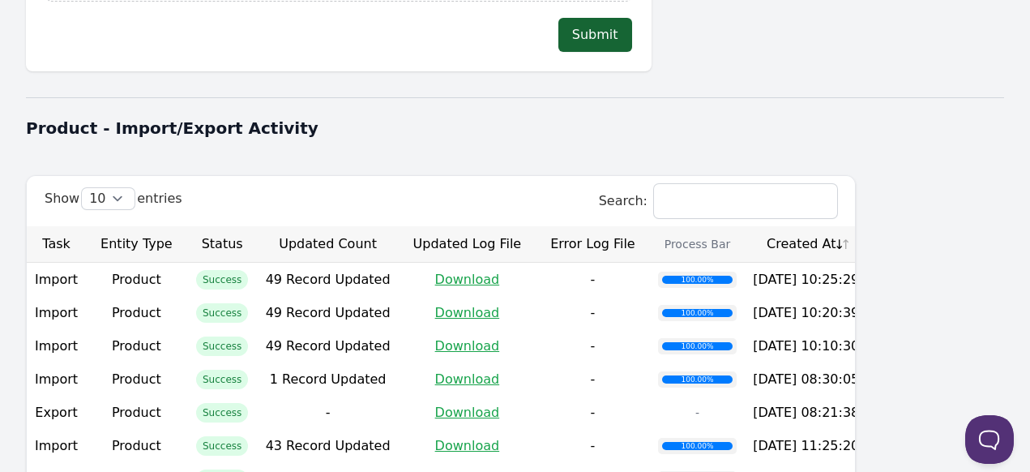
click at [867, 226] on th "Created At" at bounding box center [806, 244] width 122 height 36
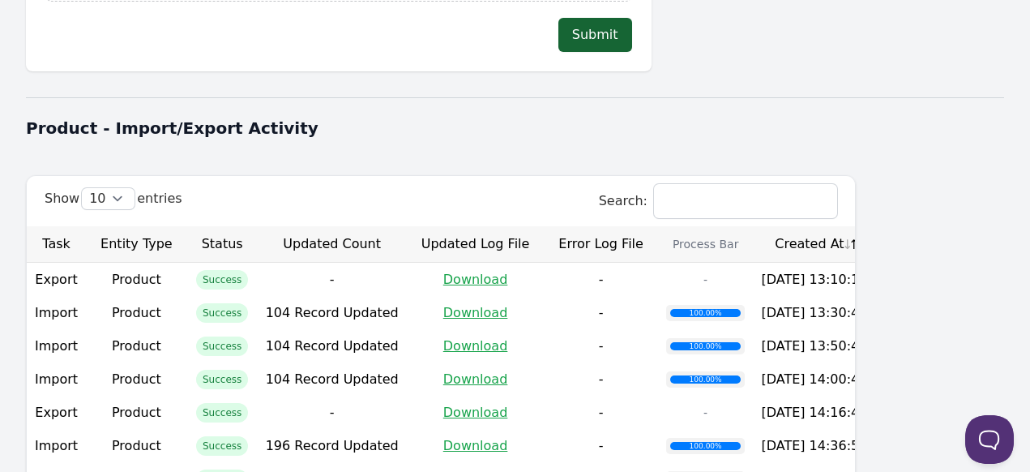
click at [875, 226] on th "Created At" at bounding box center [814, 244] width 122 height 36
